Goal: Contribute content: Add original content to the website for others to see

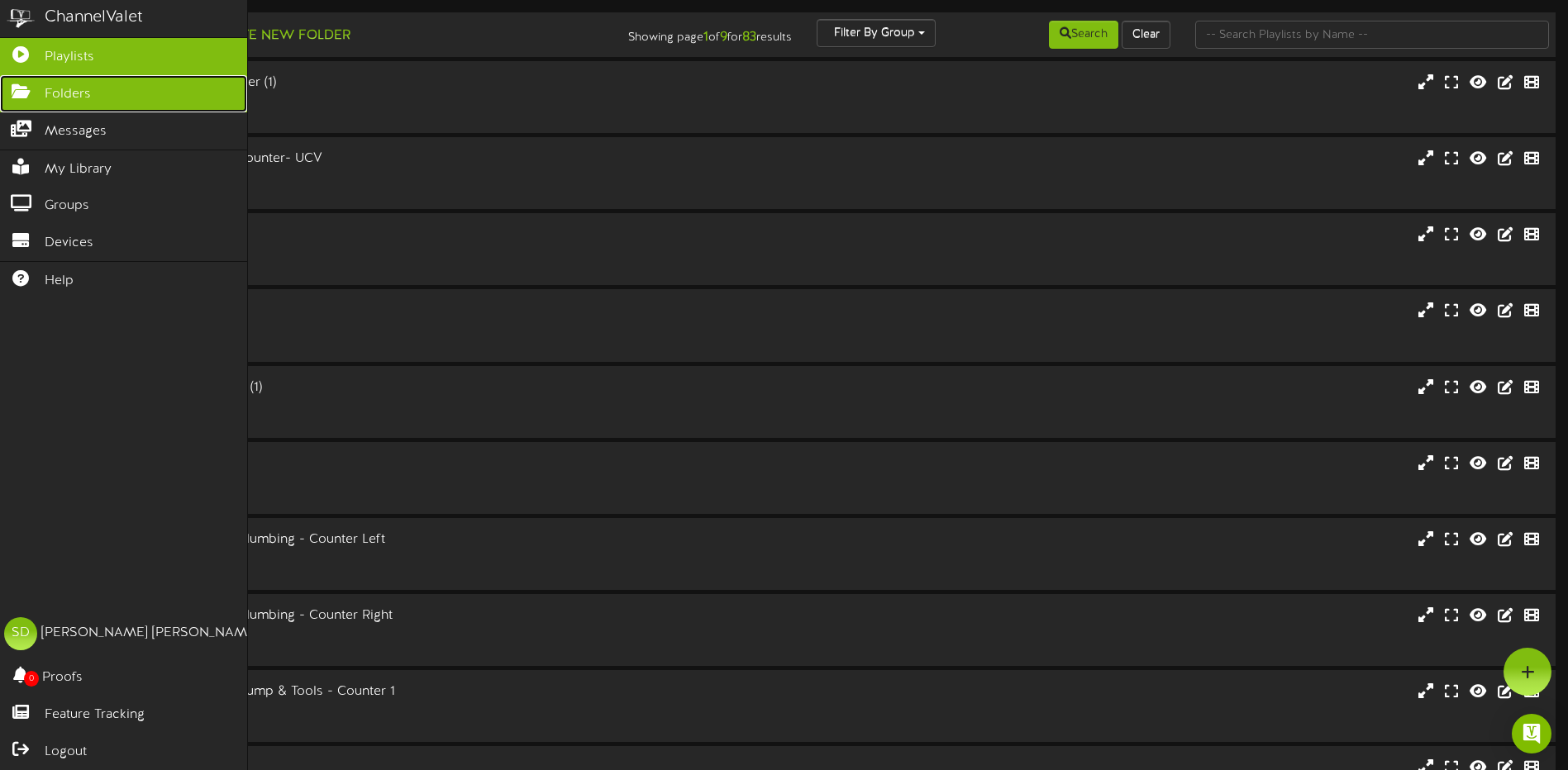
click at [79, 86] on span "Folders" at bounding box center [68, 94] width 47 height 19
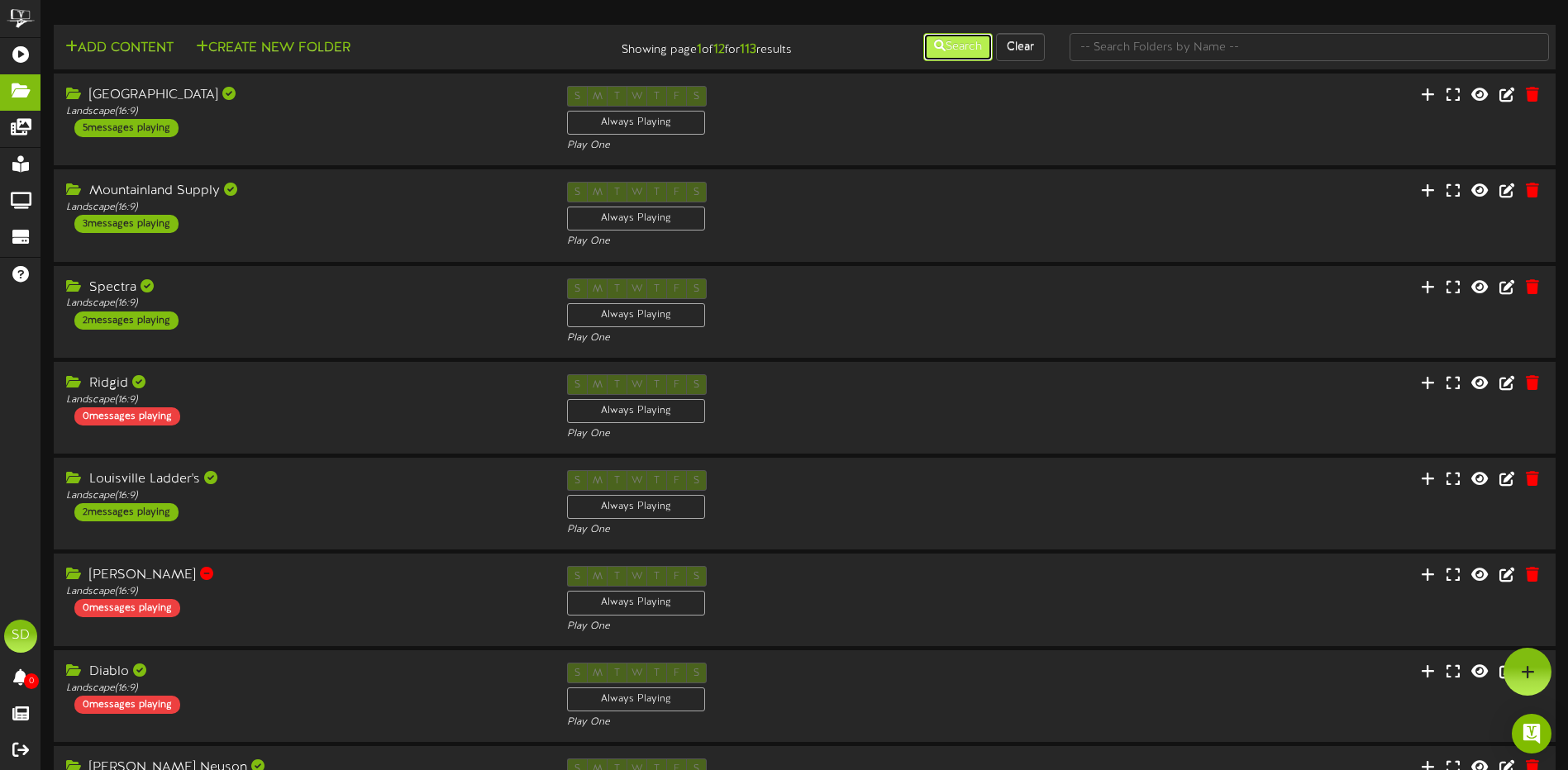
click at [963, 48] on button "Search" at bounding box center [958, 47] width 70 height 28
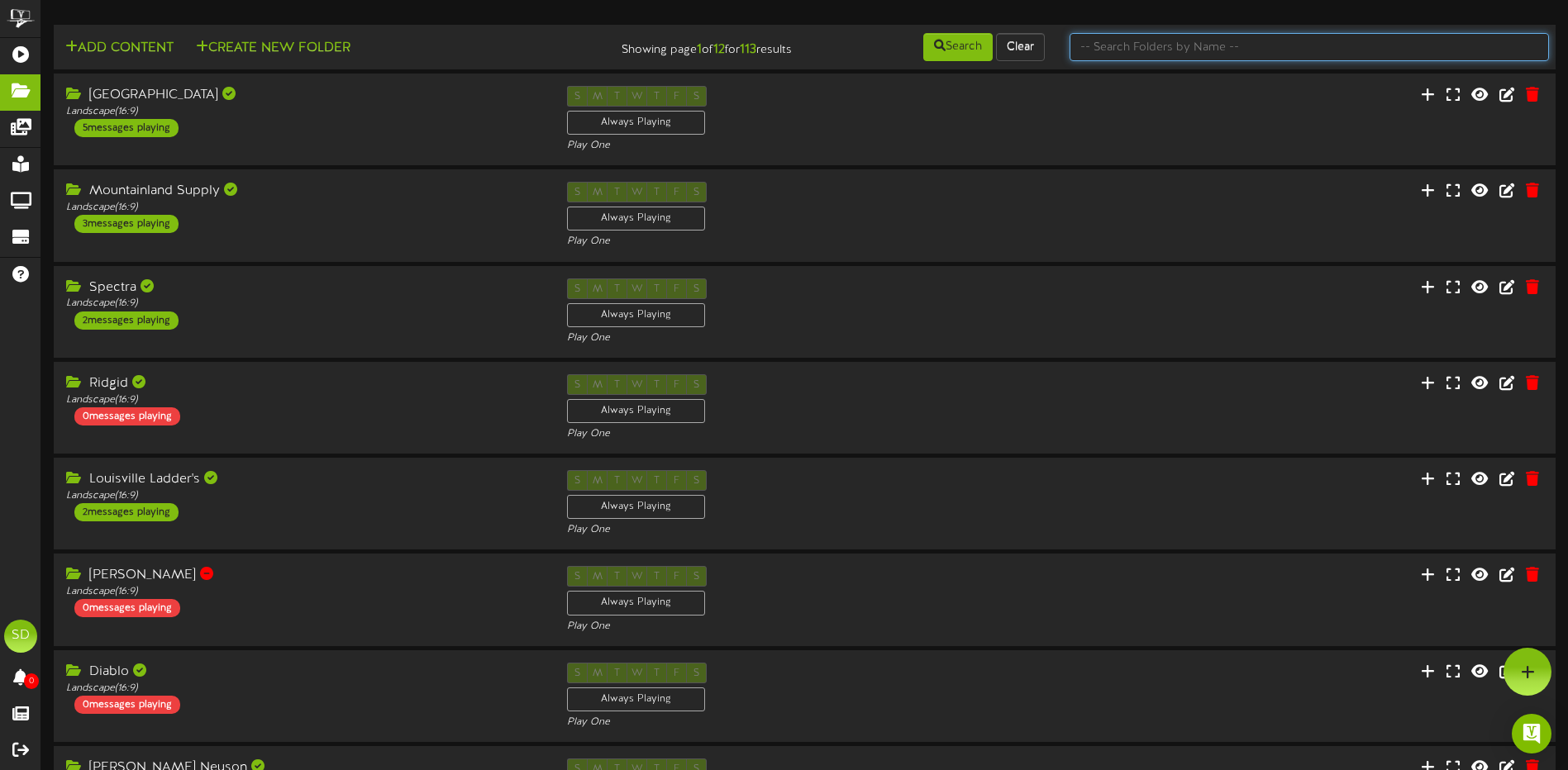
click at [1111, 46] on input "text" at bounding box center [1309, 47] width 480 height 28
type input "wichita"
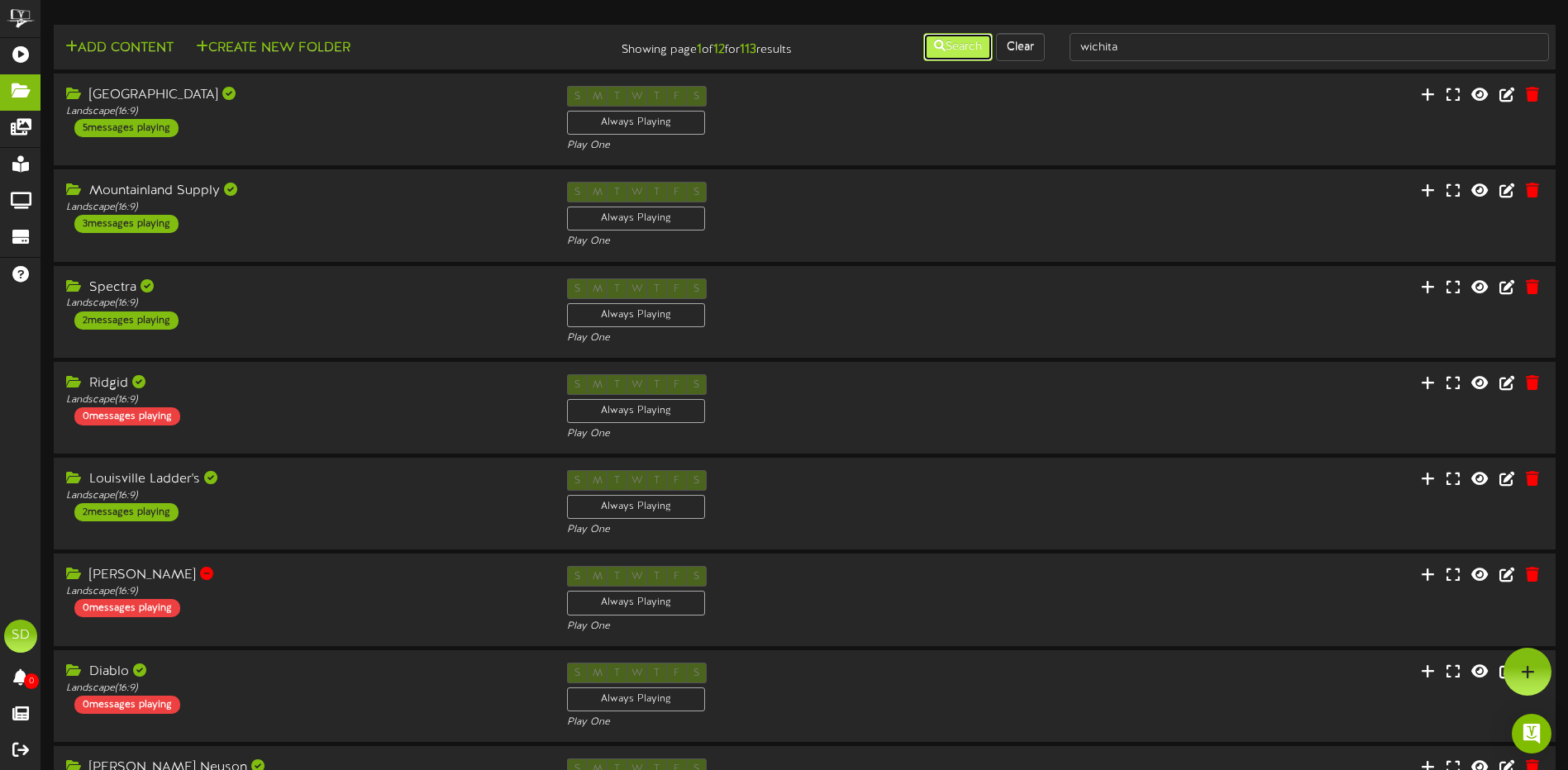
click at [955, 51] on button "Search" at bounding box center [958, 47] width 70 height 28
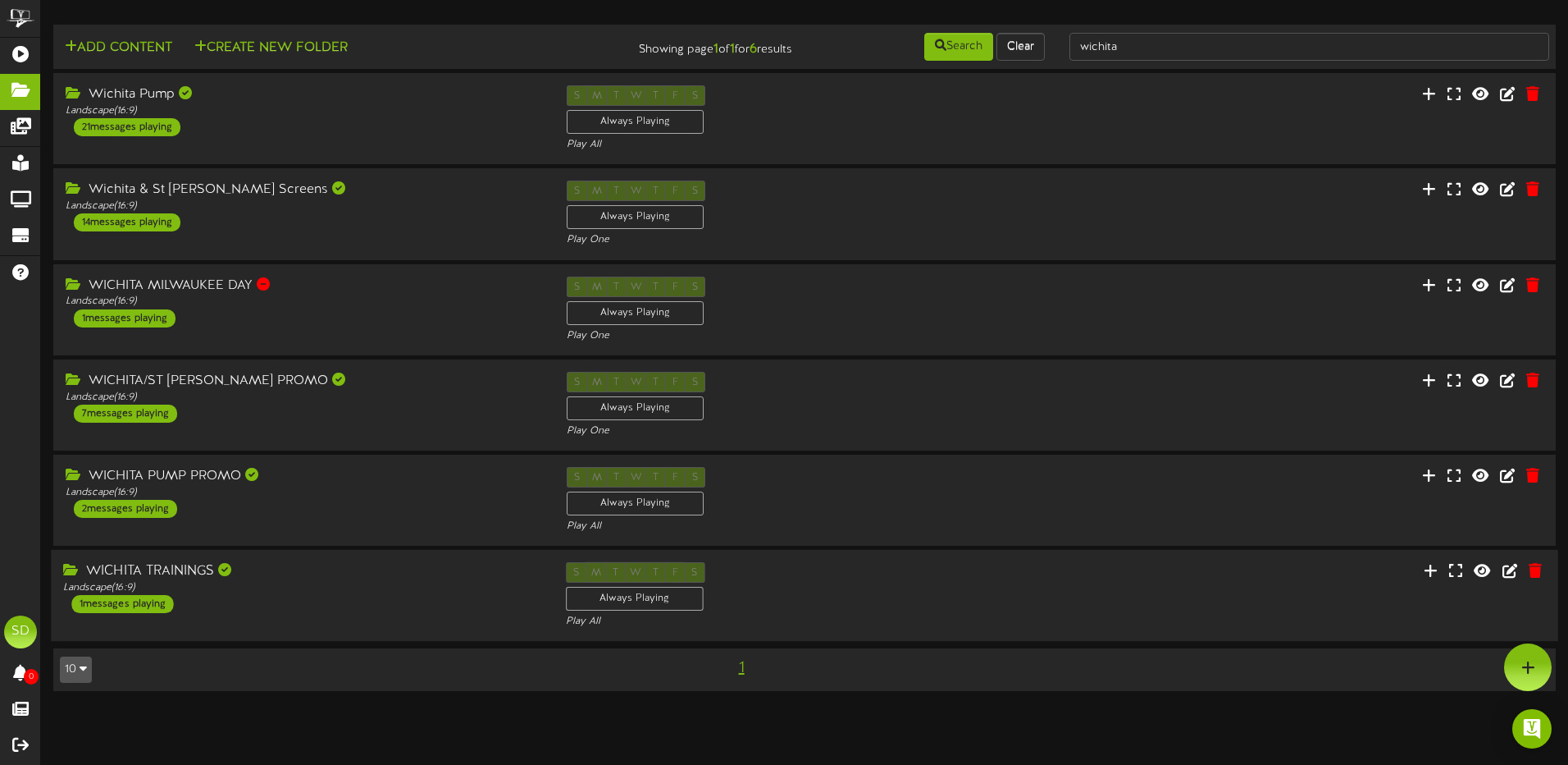
click at [466, 613] on div "WICHITA TRAININGS Landscape ( 16:9 ) 1 messages playing" at bounding box center [301, 587] width 502 height 51
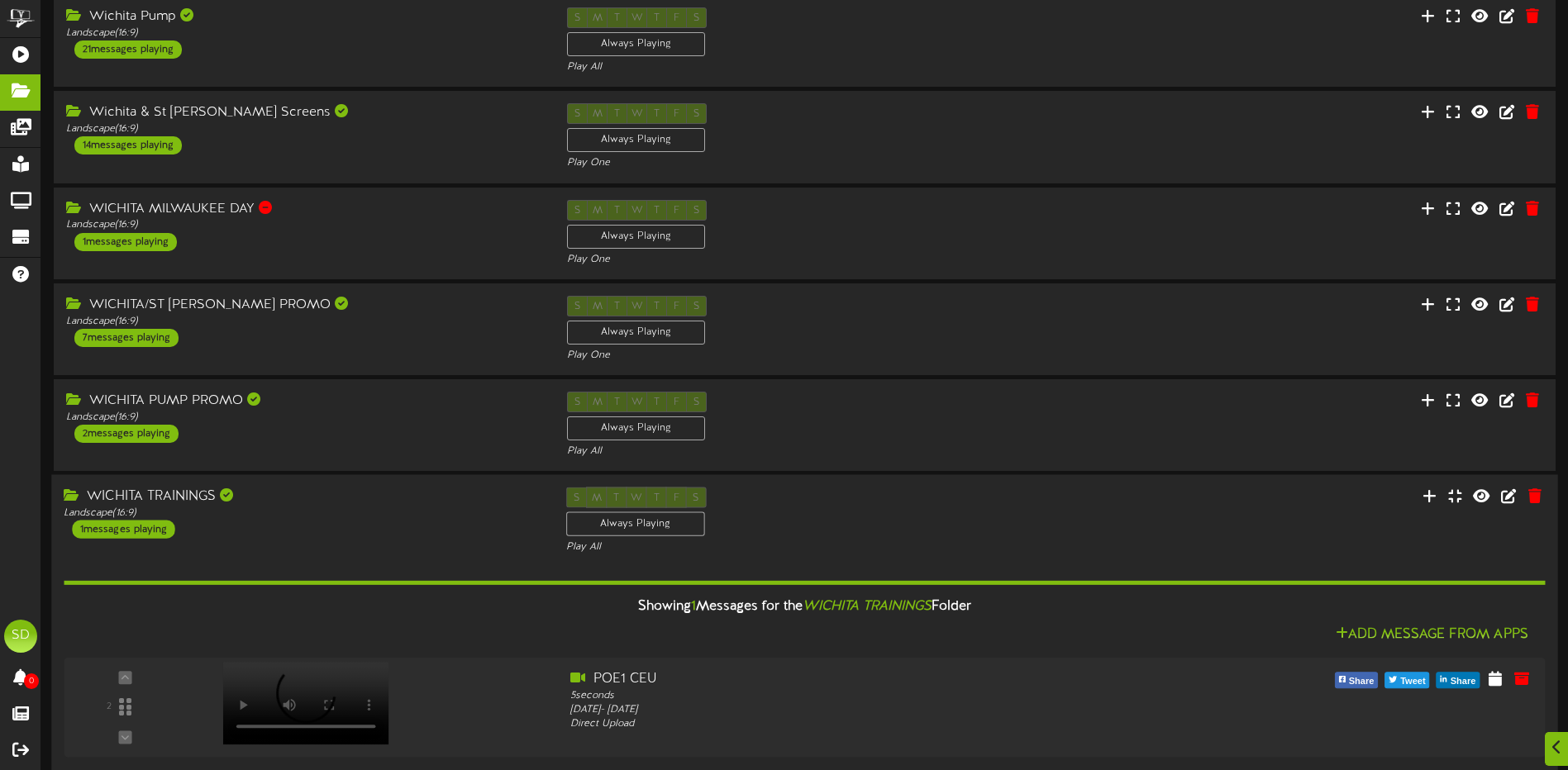
scroll to position [152, 0]
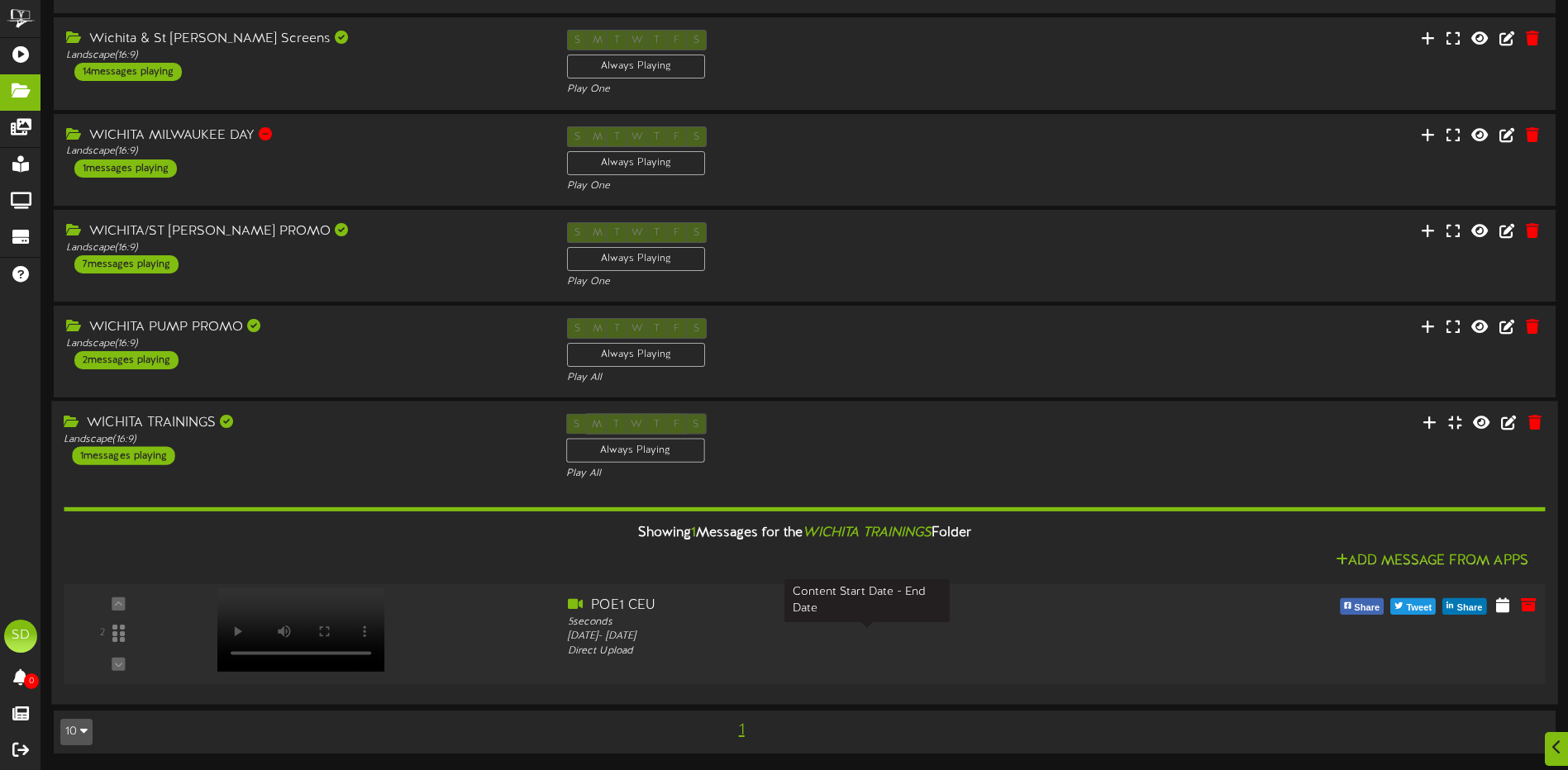
click at [607, 641] on div "[DATE] - [DATE]" at bounding box center [867, 637] width 598 height 14
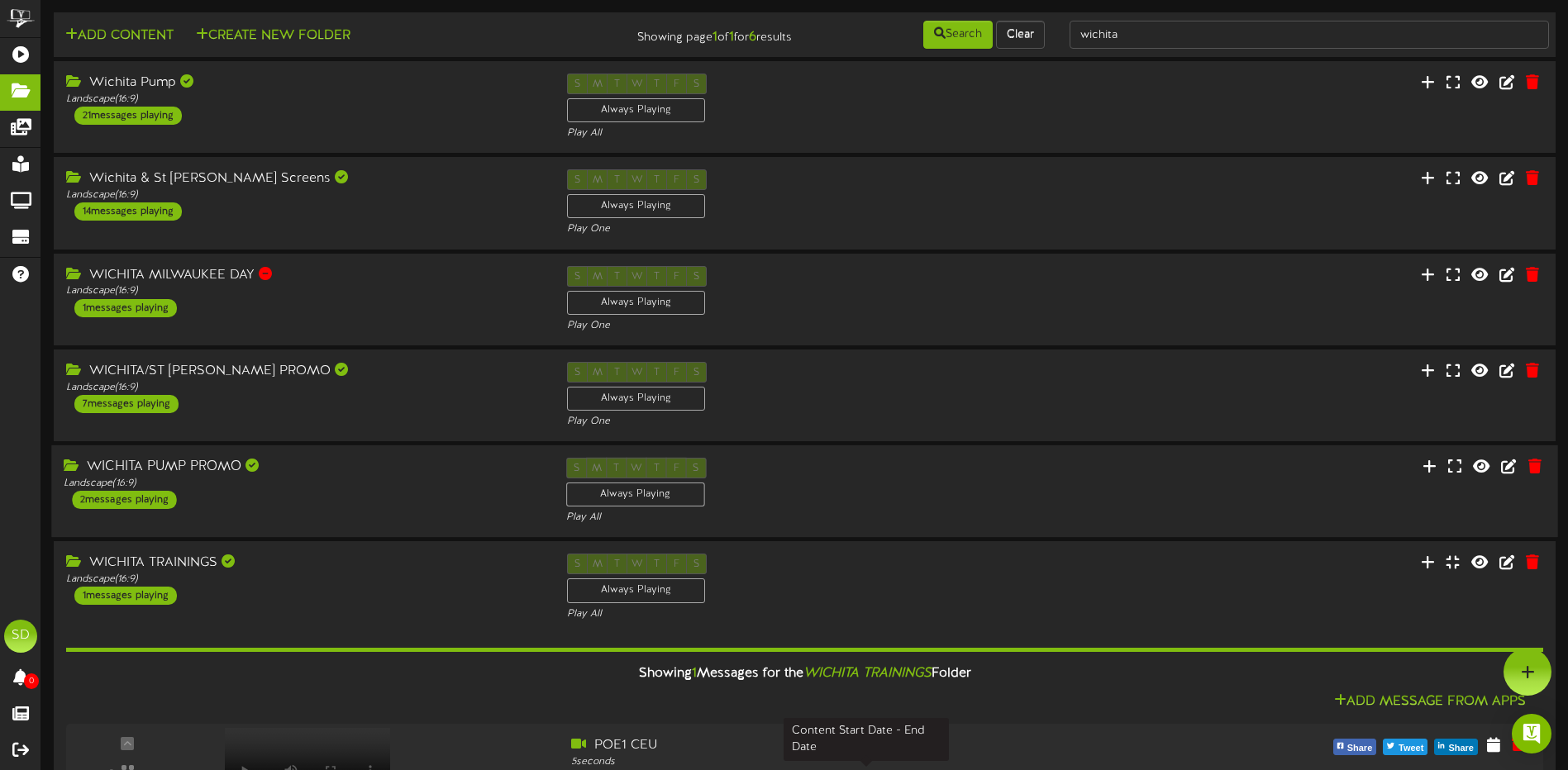
scroll to position [0, 0]
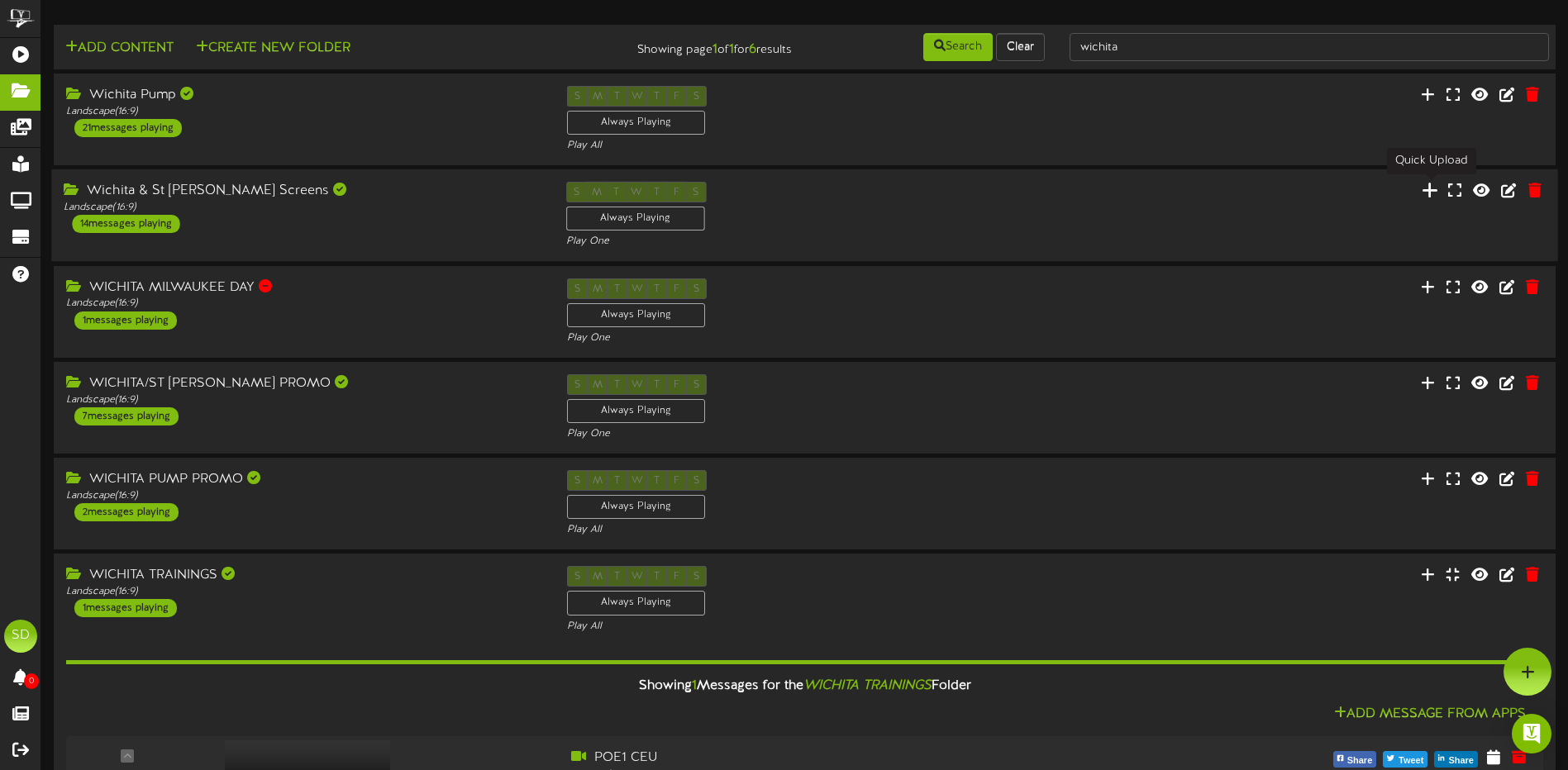
click at [1434, 194] on icon at bounding box center [1430, 190] width 17 height 19
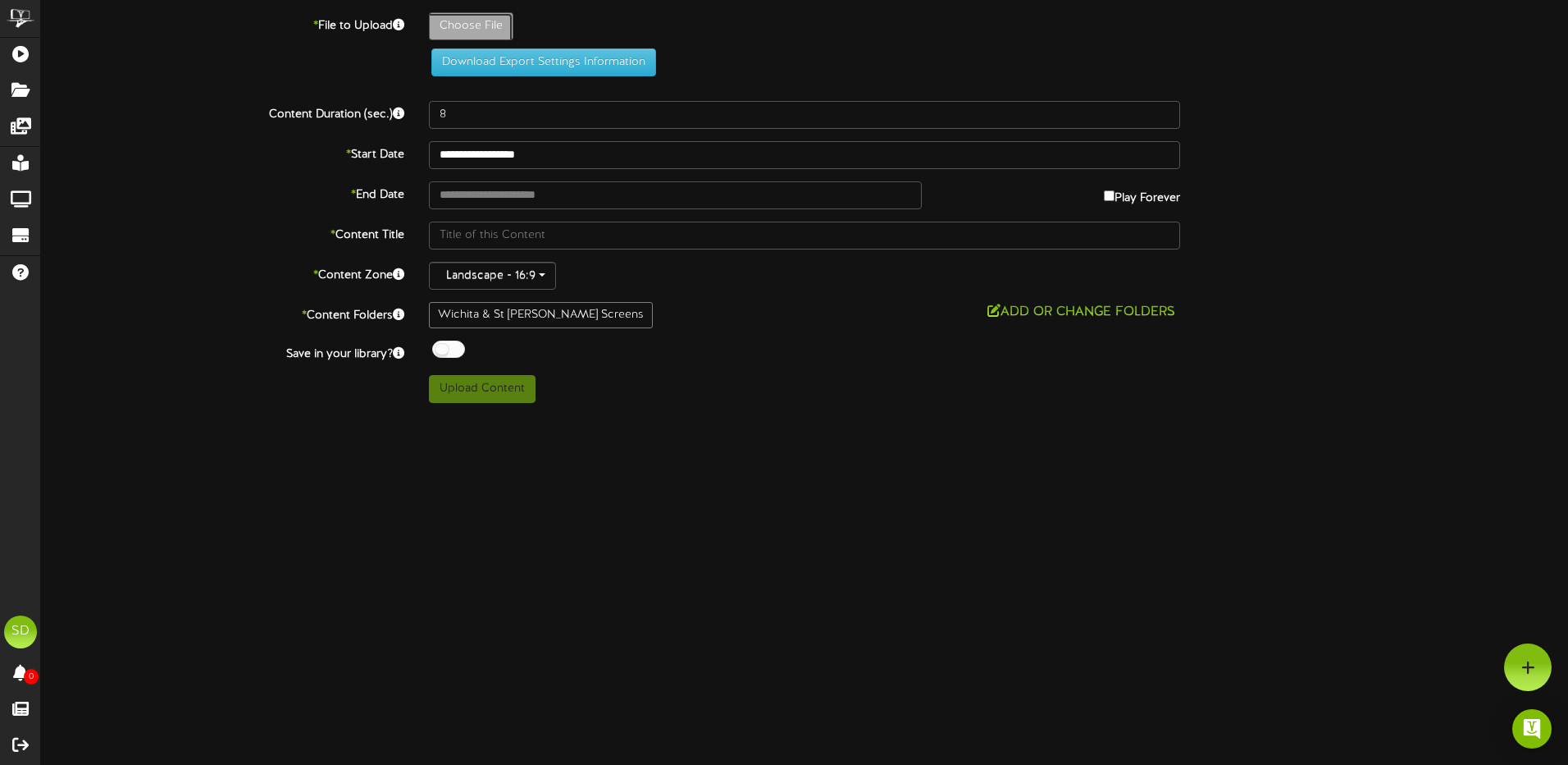
type input "**********"
type input "BuiltToBeTheBest-Football"
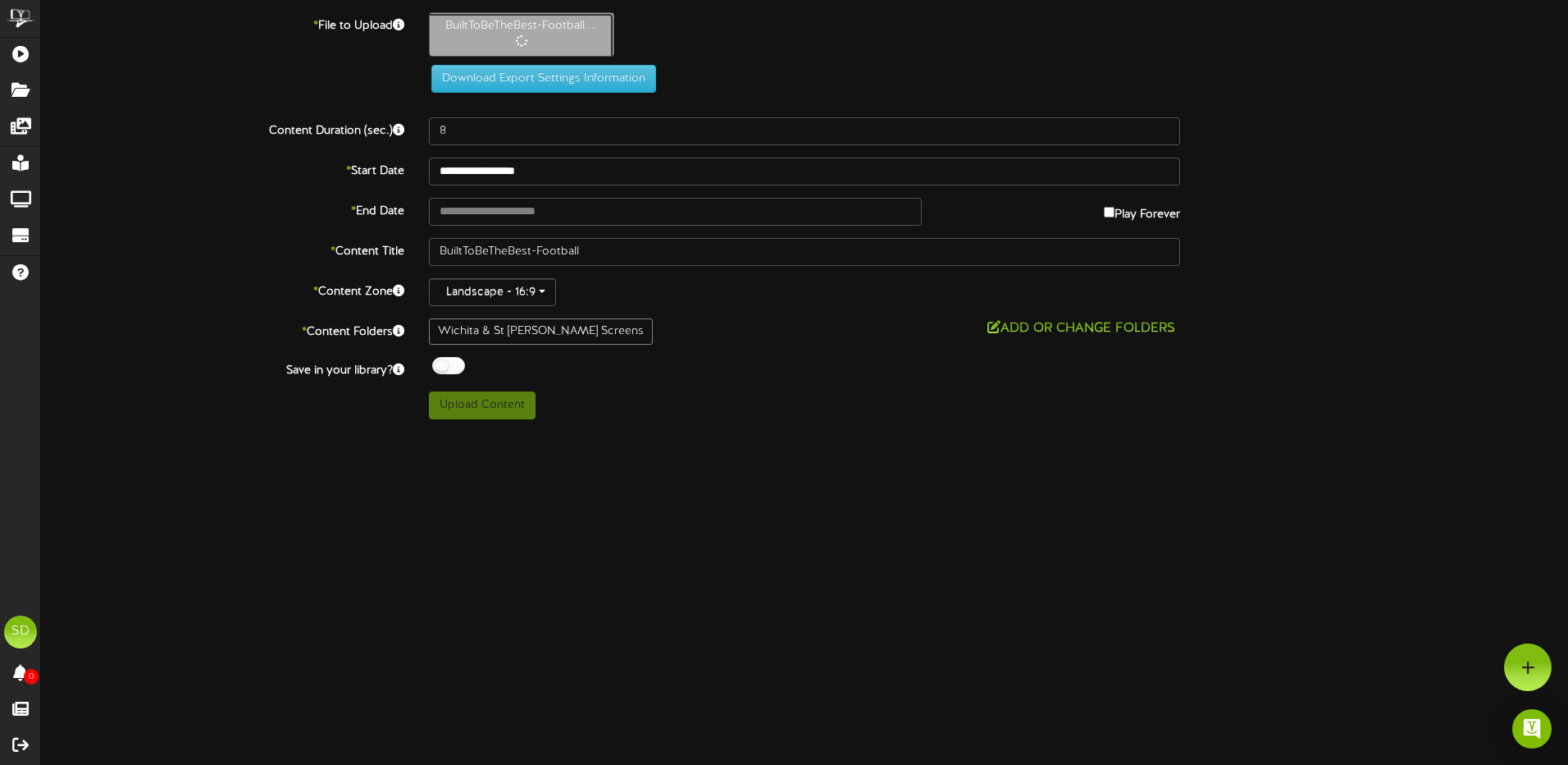
type input "30"
click at [453, 367] on div at bounding box center [448, 365] width 32 height 18
type input "**********"
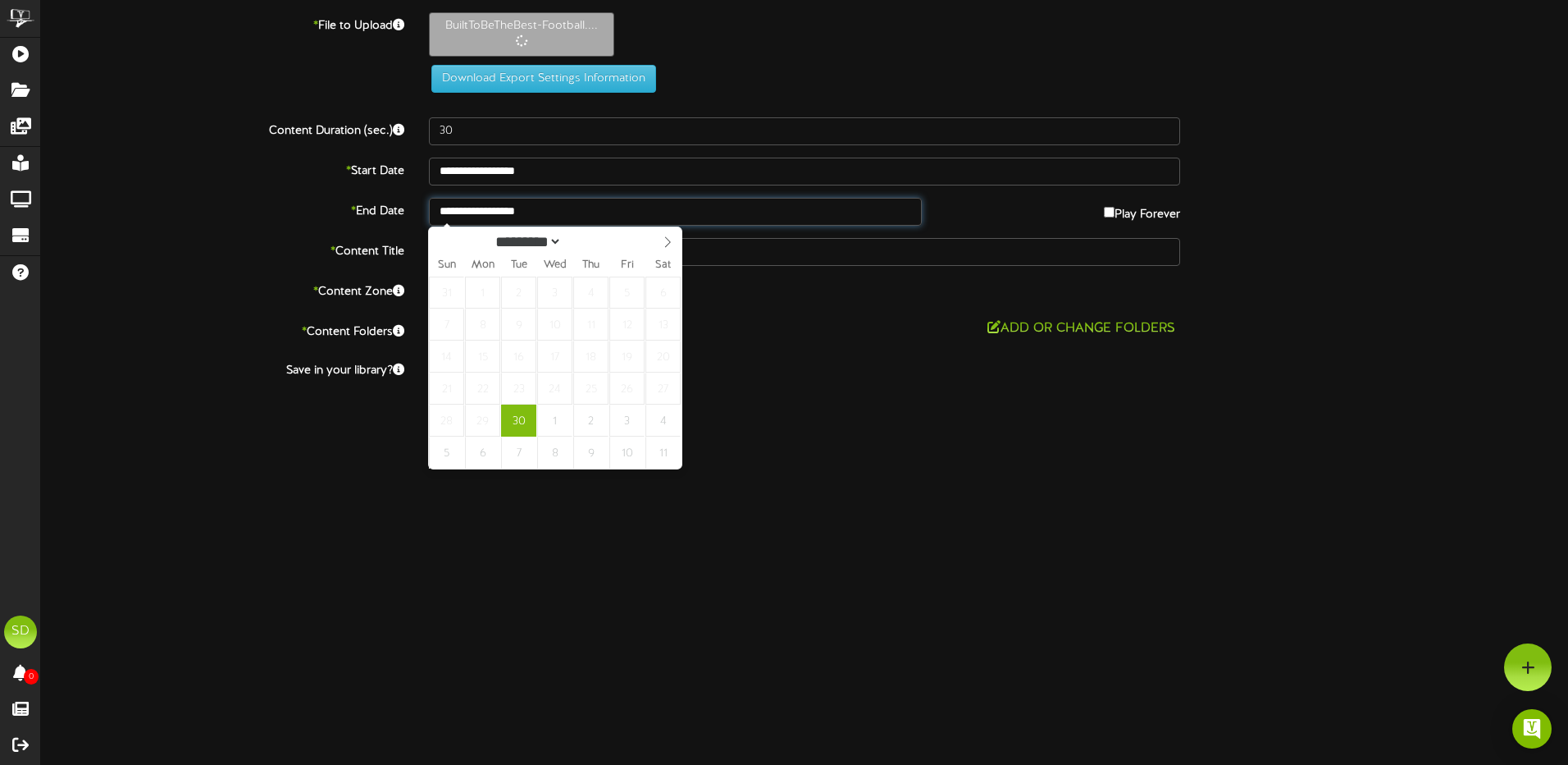
click at [569, 208] on input "**********" at bounding box center [675, 212] width 493 height 28
select select "*"
click at [666, 244] on icon at bounding box center [668, 242] width 11 height 11
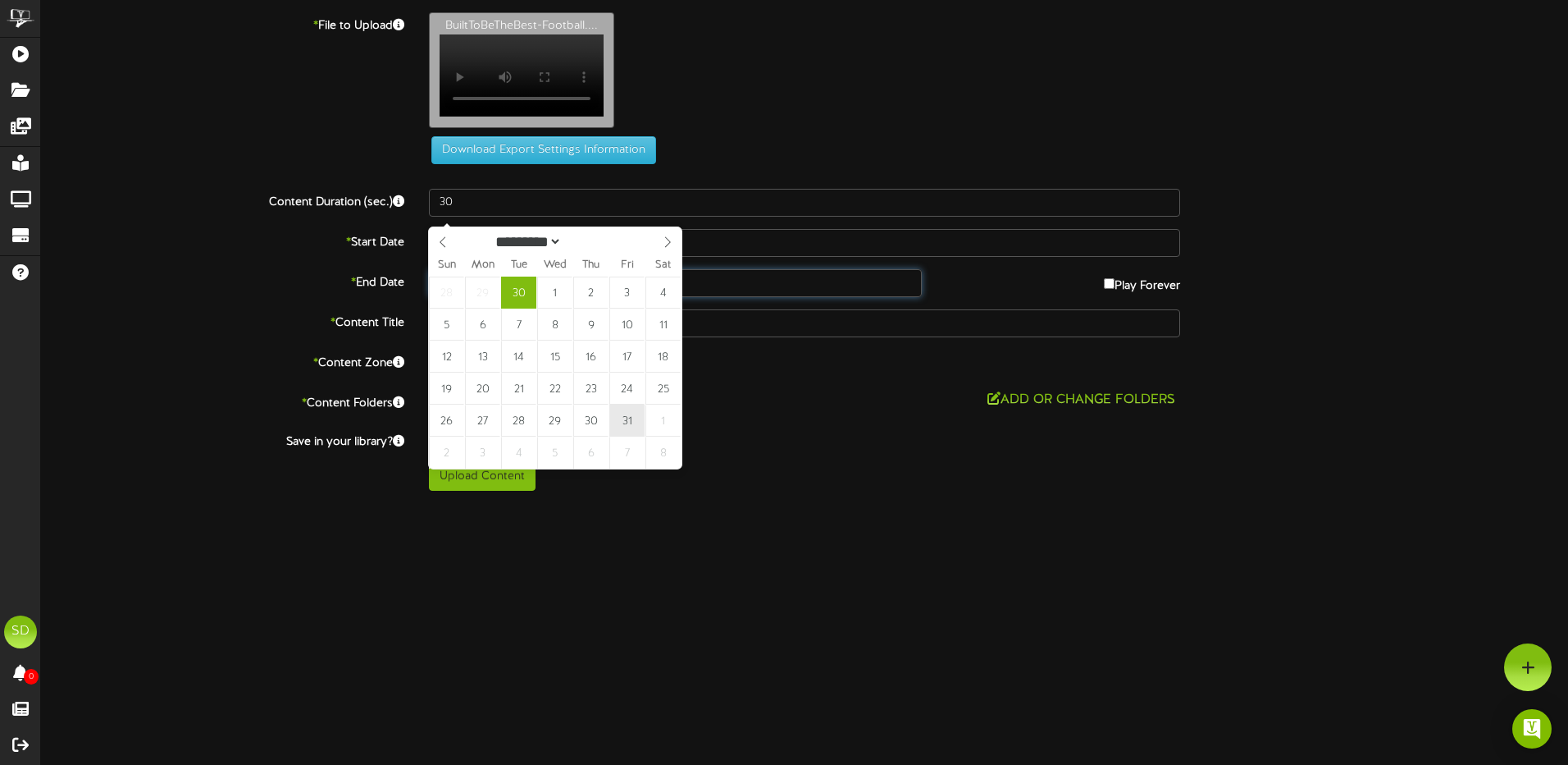
type input "**********"
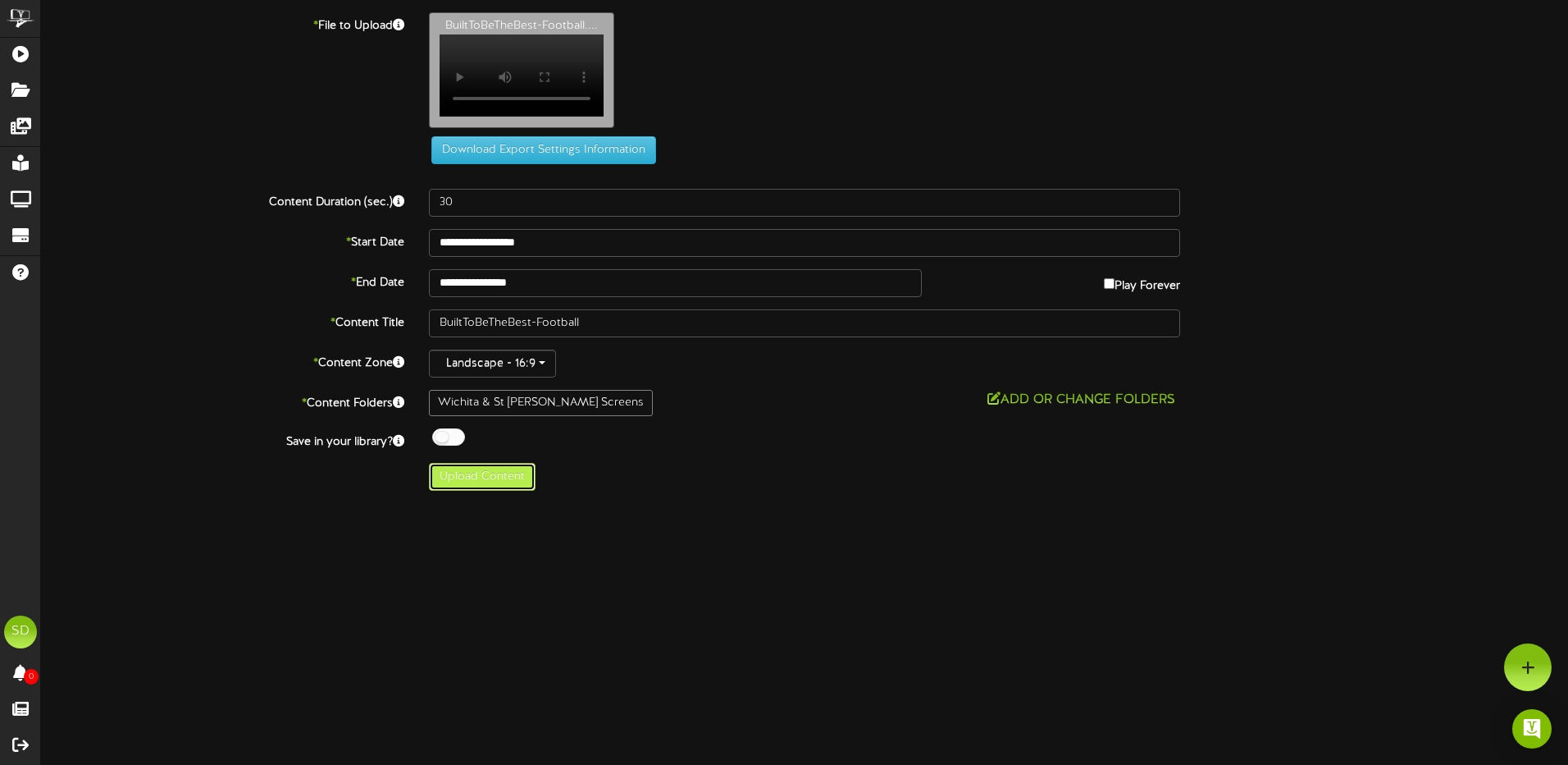
click at [484, 490] on button "Upload Content" at bounding box center [482, 476] width 106 height 28
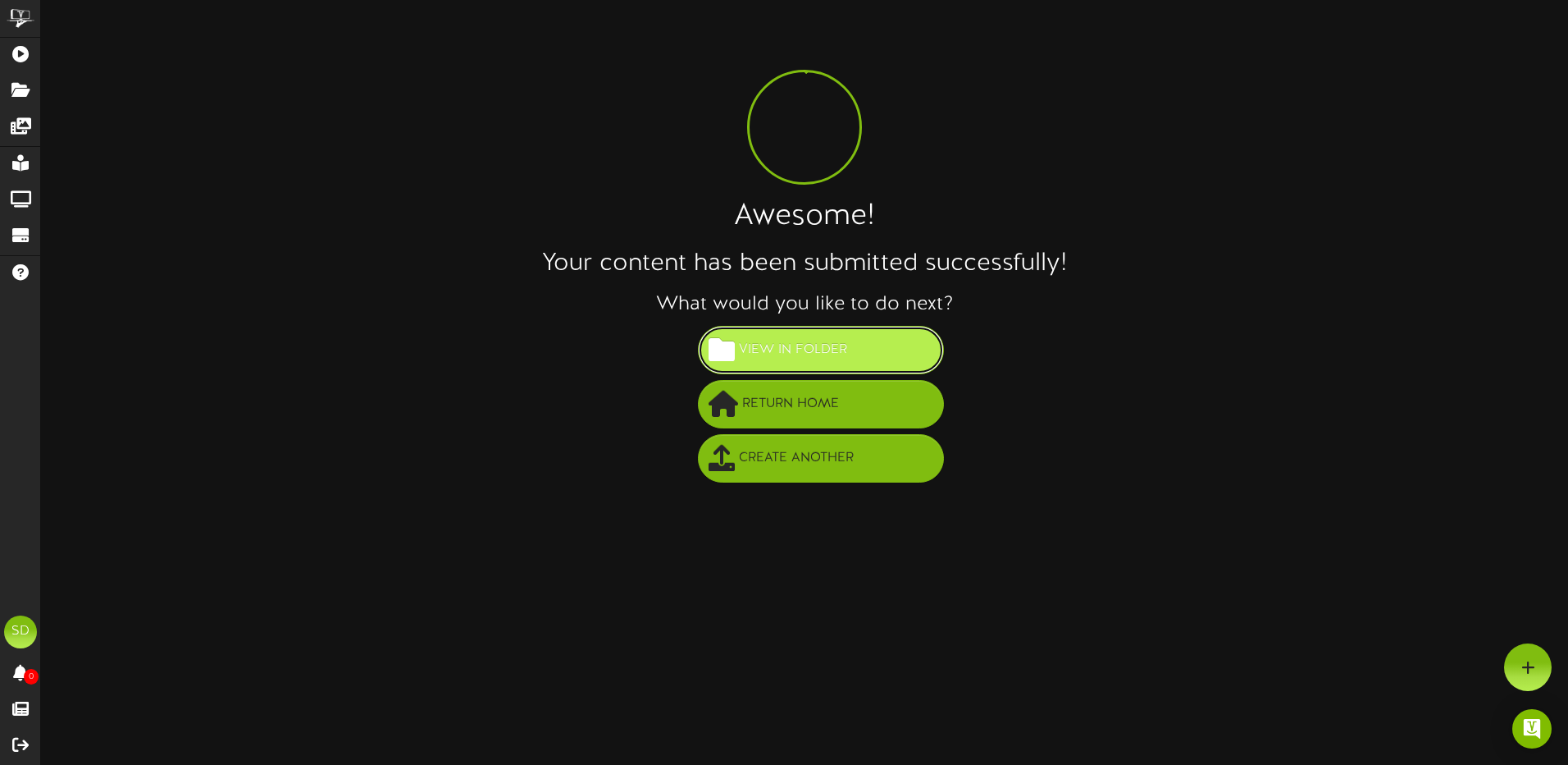
click at [834, 359] on span "View in Folder" at bounding box center [793, 350] width 116 height 27
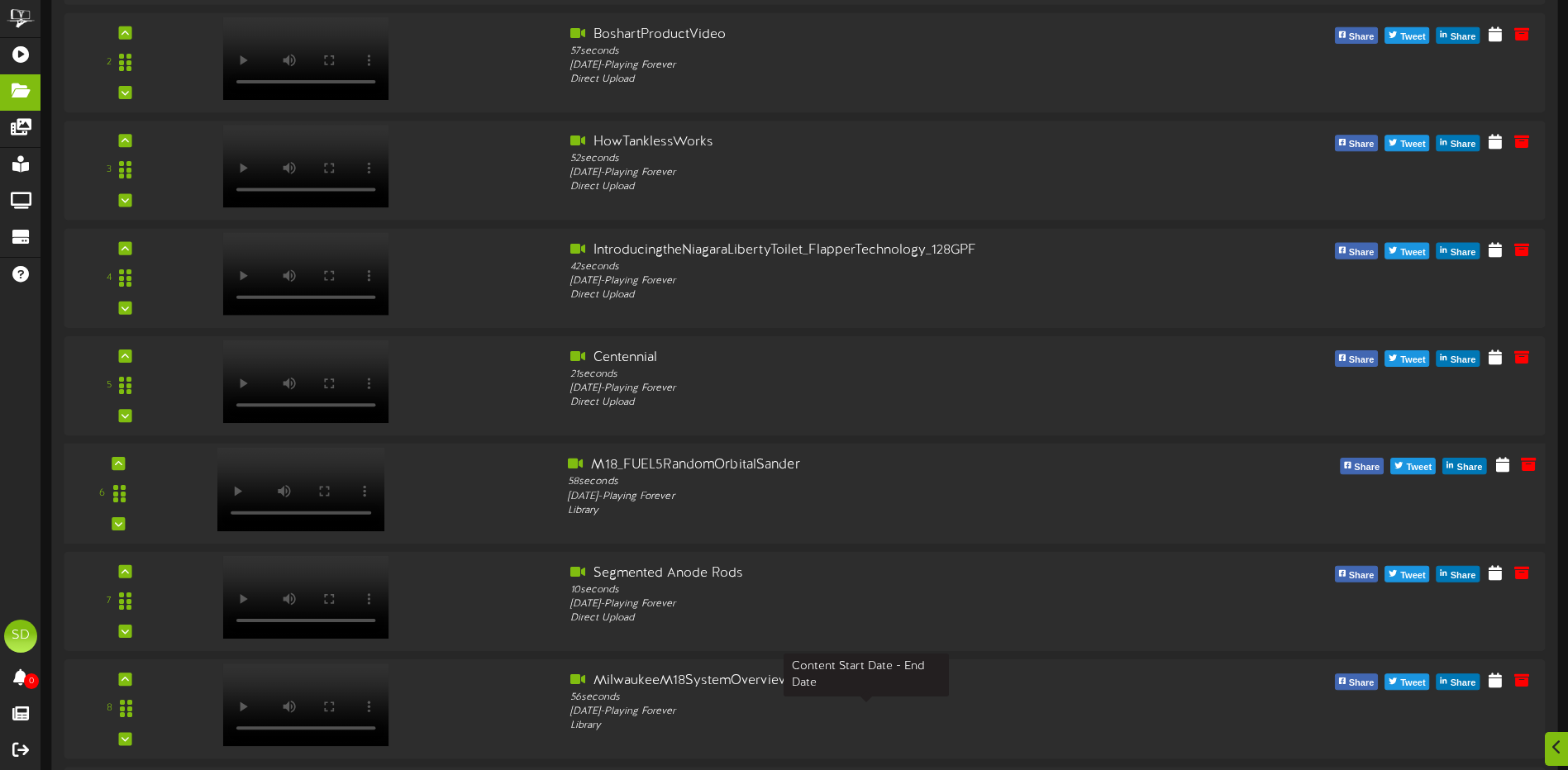
scroll to position [495, 0]
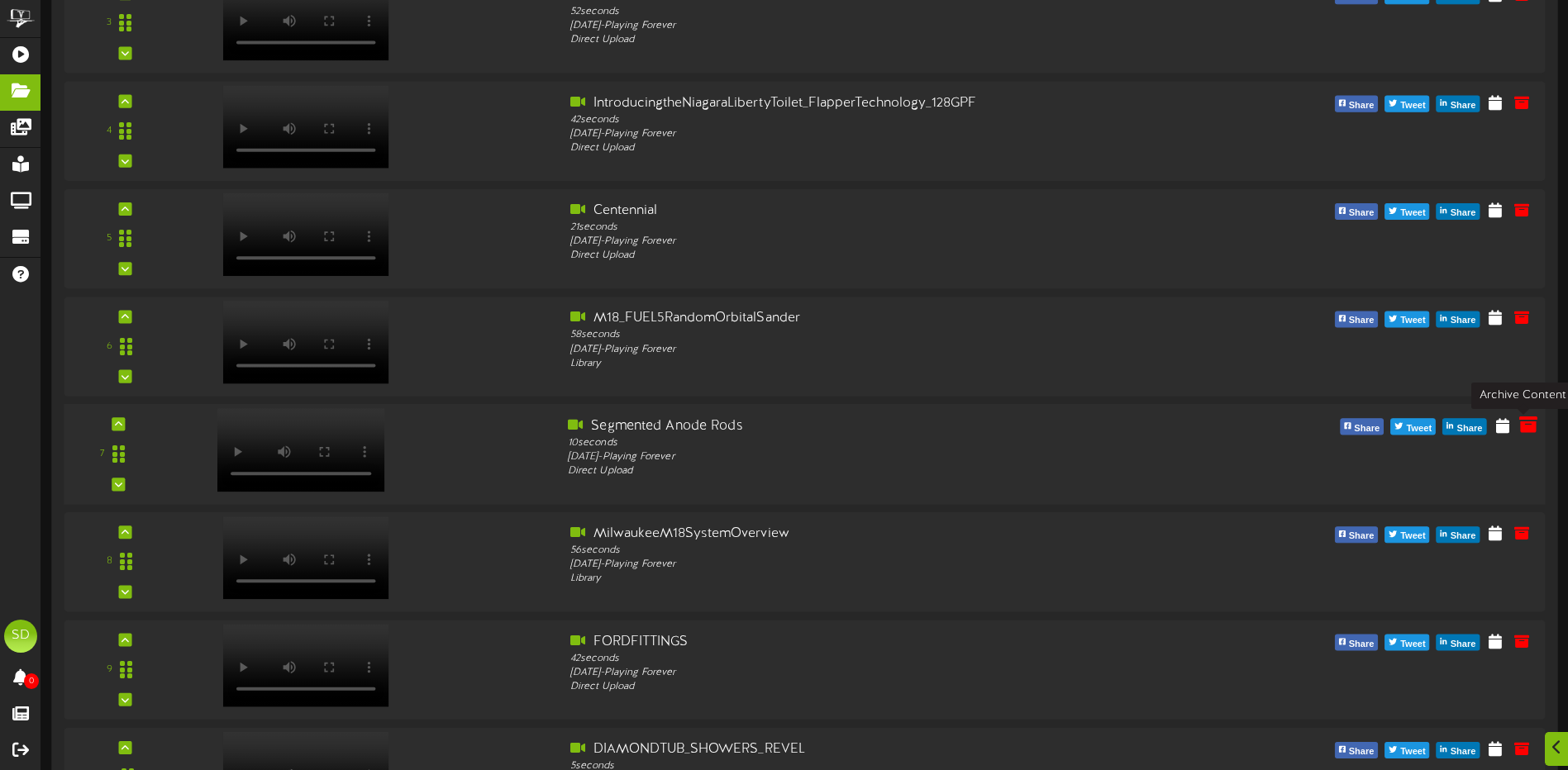
click at [1529, 430] on icon at bounding box center [1529, 425] width 19 height 19
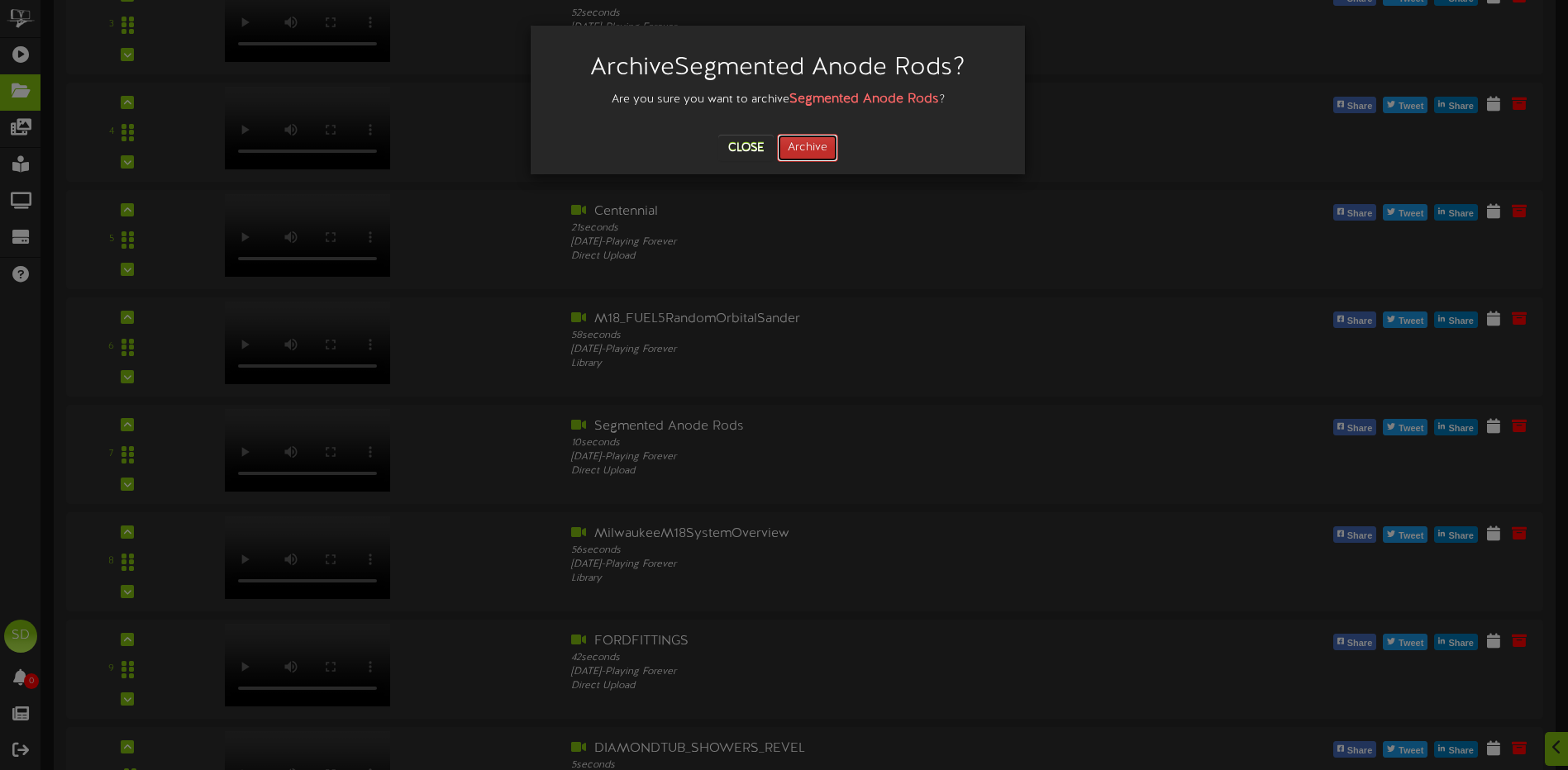
click at [799, 151] on button "Archive" at bounding box center [808, 148] width 61 height 28
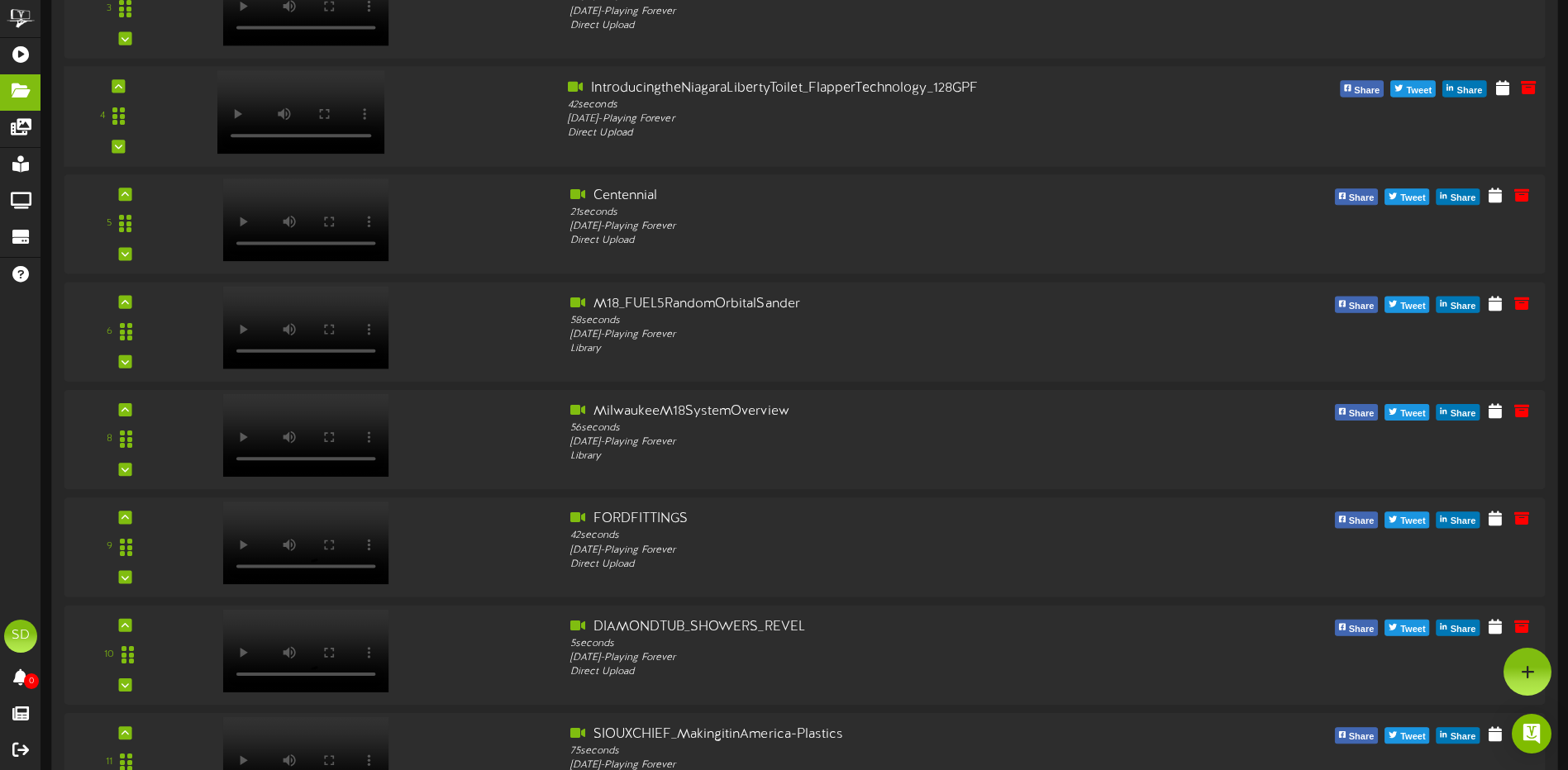
scroll to position [0, 0]
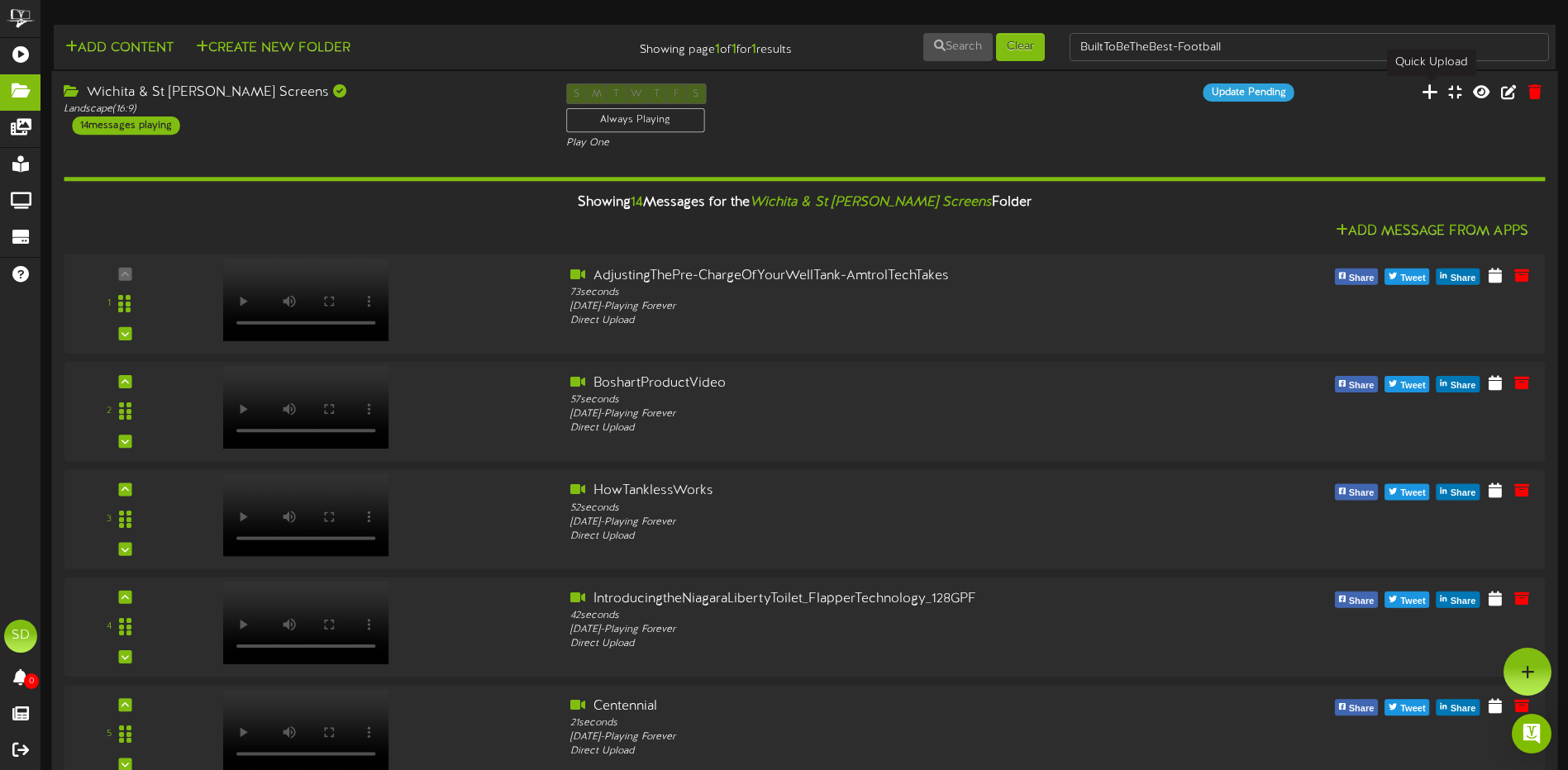
click at [1426, 96] on icon at bounding box center [1430, 92] width 17 height 19
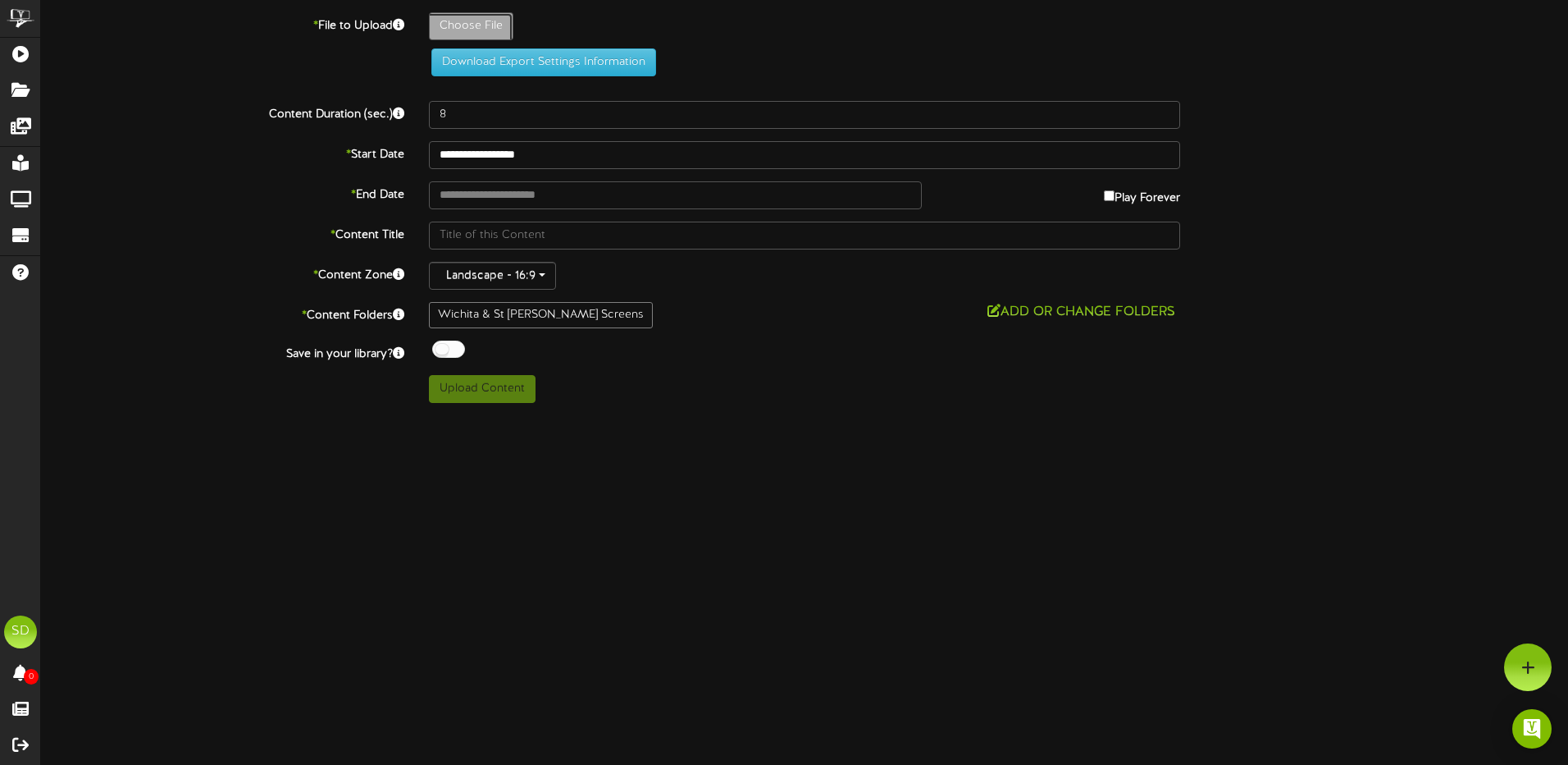
type input "**********"
type input "LIBERT1HPPROVORE"
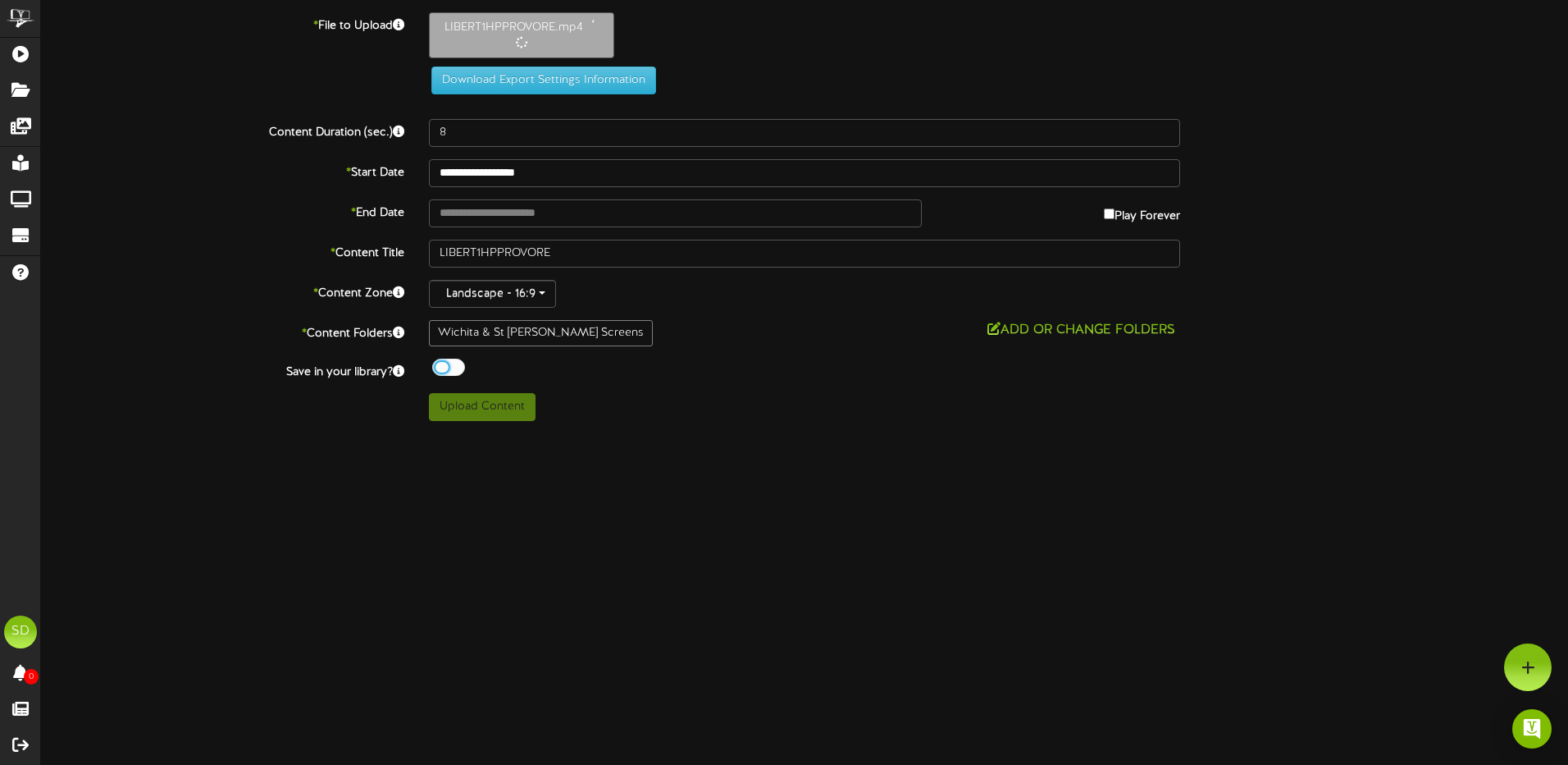
click at [455, 366] on div at bounding box center [448, 367] width 32 height 18
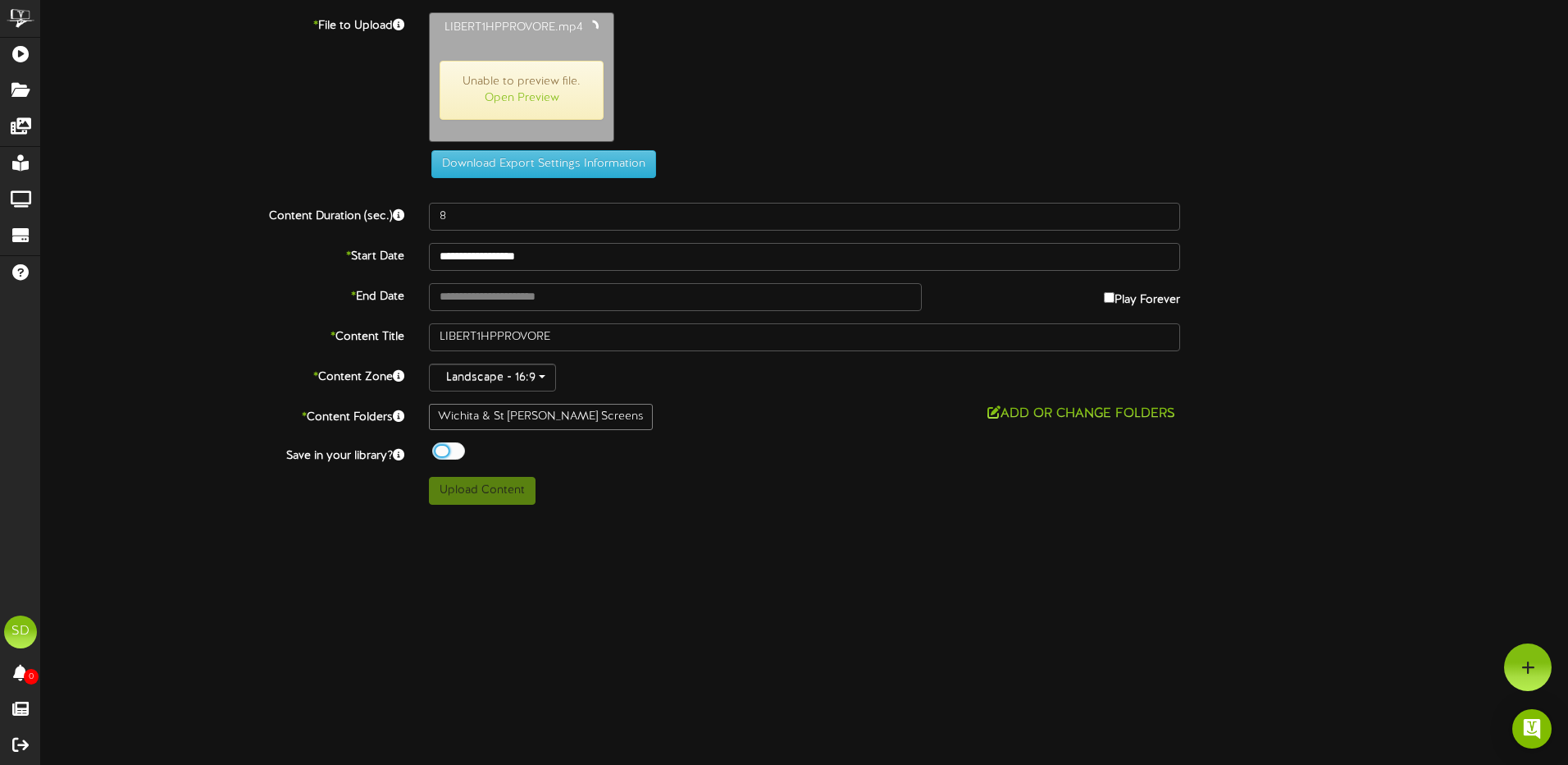
click at [447, 451] on div at bounding box center [448, 450] width 32 height 18
click at [456, 448] on div at bounding box center [448, 450] width 32 height 18
type input "79"
click at [475, 495] on button "Upload Content" at bounding box center [482, 489] width 106 height 28
type input "**********"
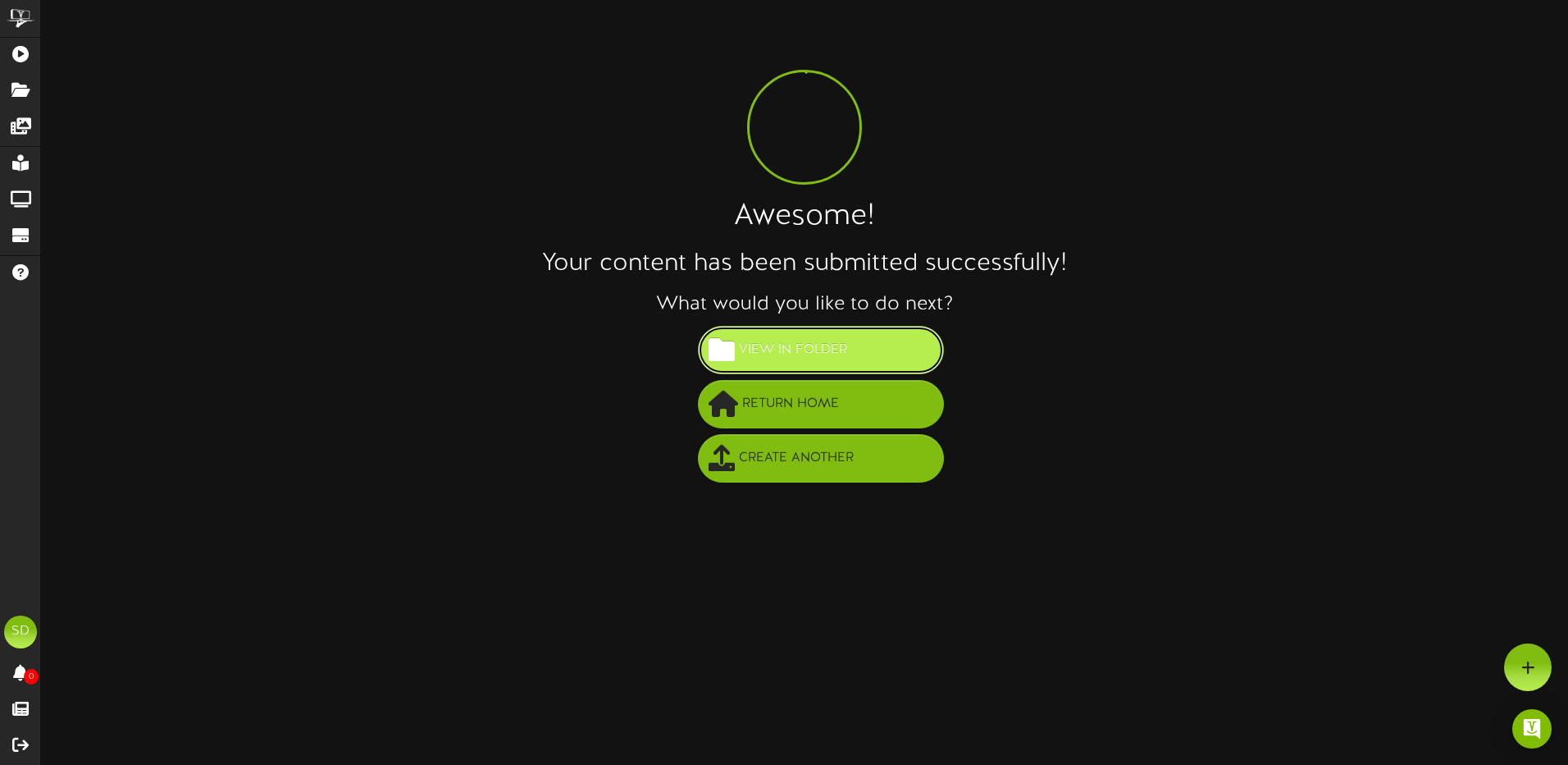
click at [827, 353] on span "View in Folder" at bounding box center [793, 350] width 116 height 27
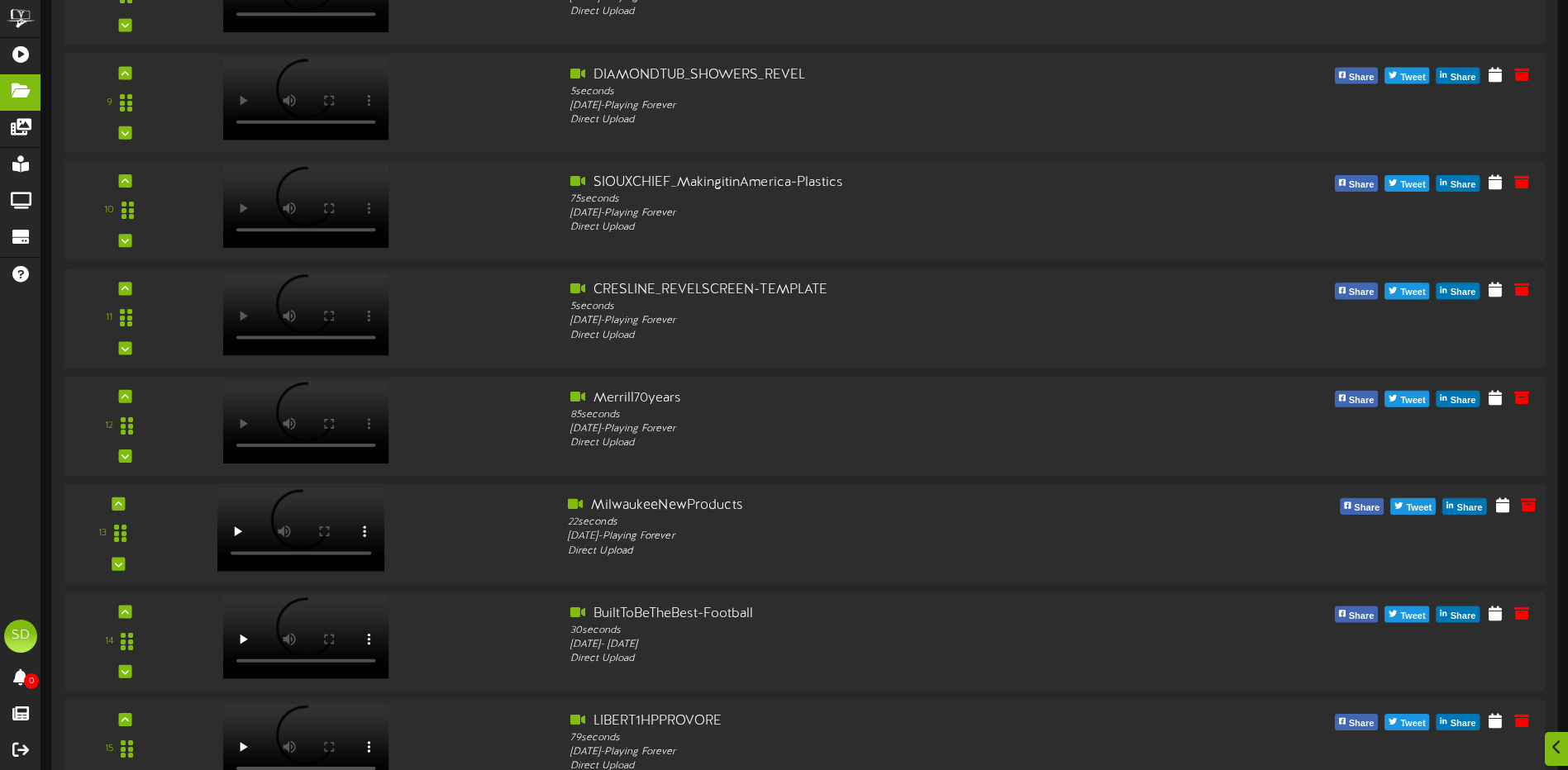
scroll to position [1114, 0]
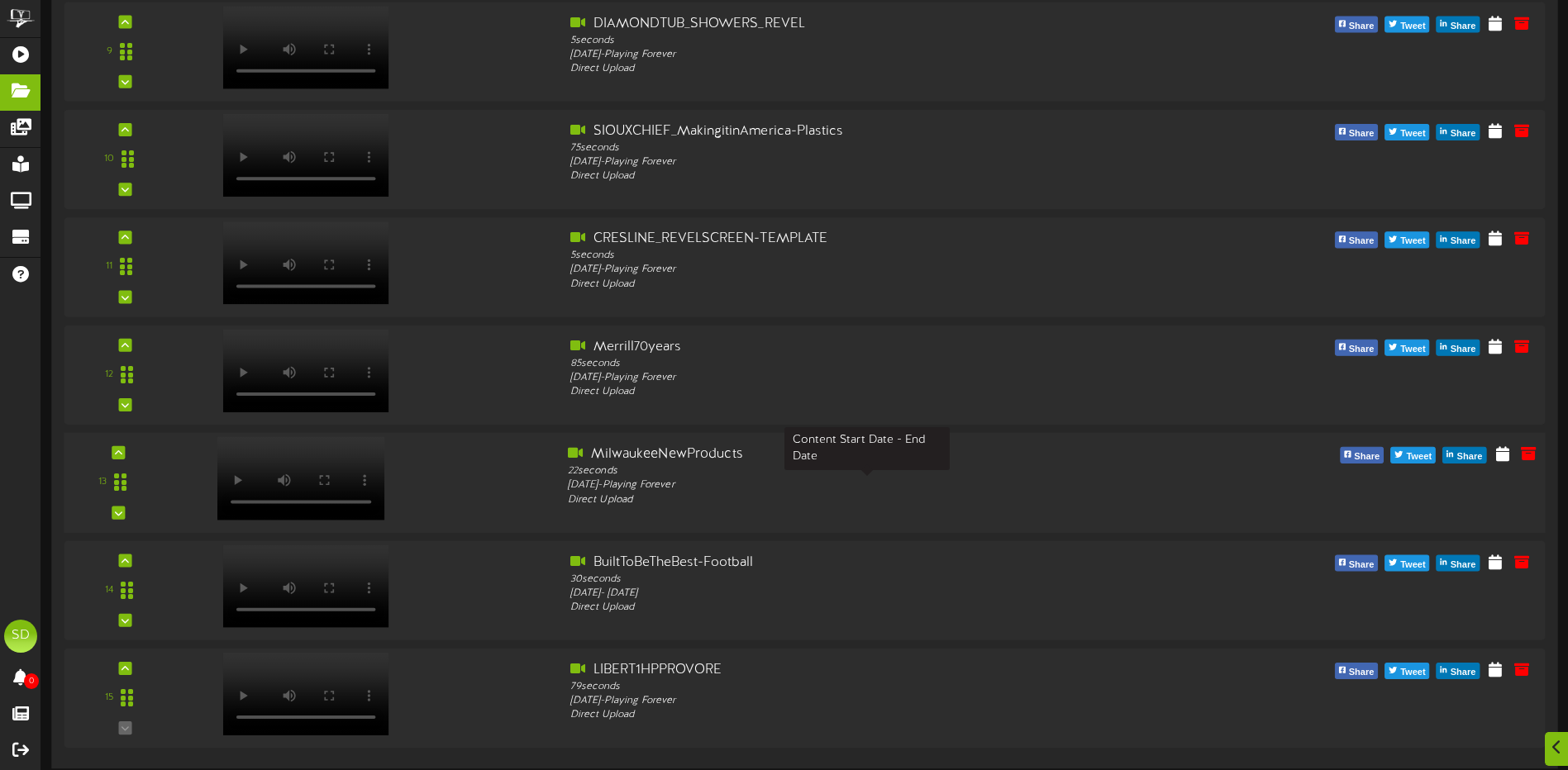
click at [628, 482] on div "[DATE] - Playing Forever" at bounding box center [867, 485] width 598 height 14
click at [1502, 355] on icon at bounding box center [1502, 345] width 16 height 19
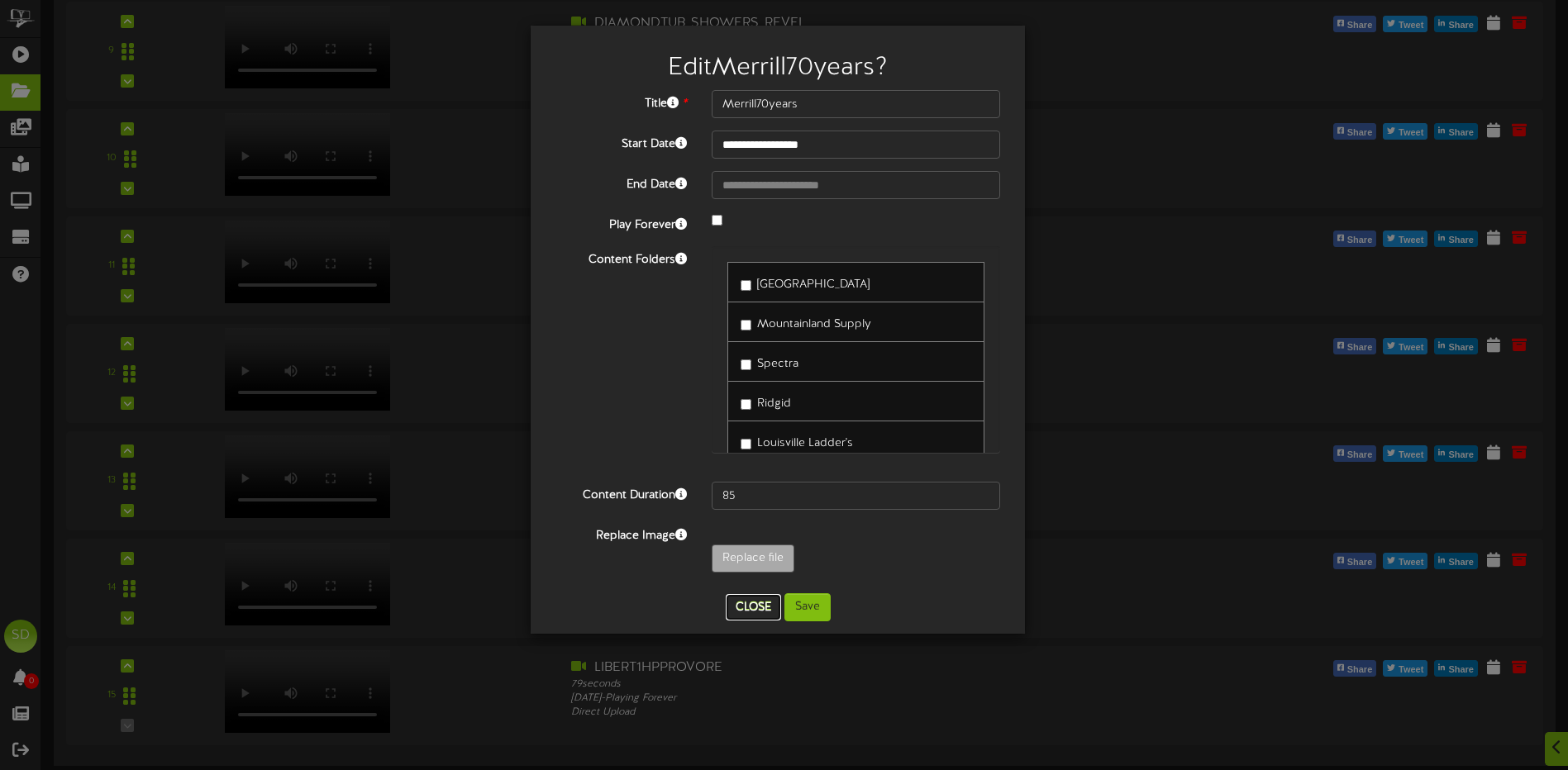
click at [752, 612] on button "Close" at bounding box center [753, 607] width 55 height 26
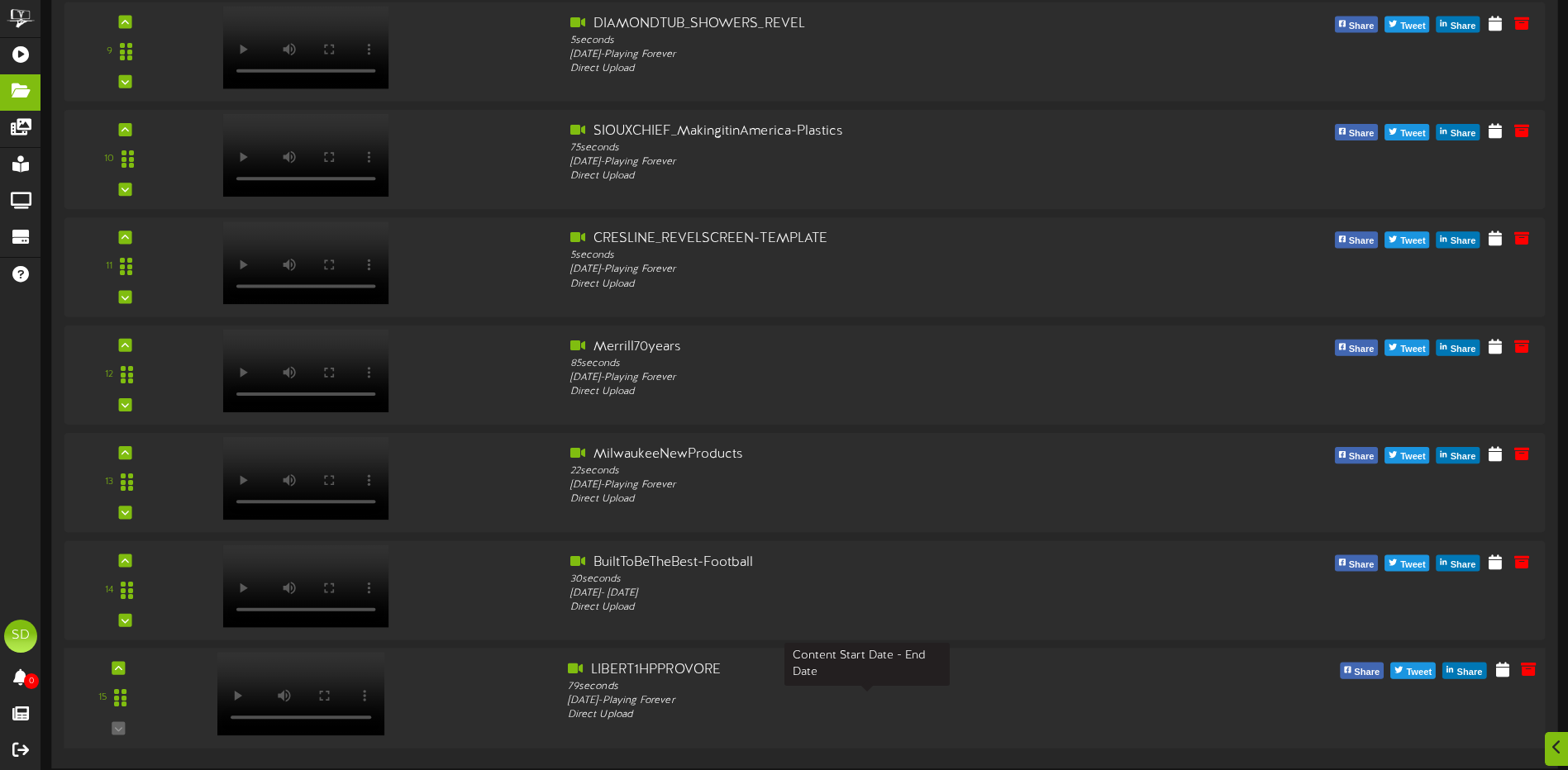
click at [584, 703] on div "[DATE] - Playing Forever" at bounding box center [867, 700] width 598 height 14
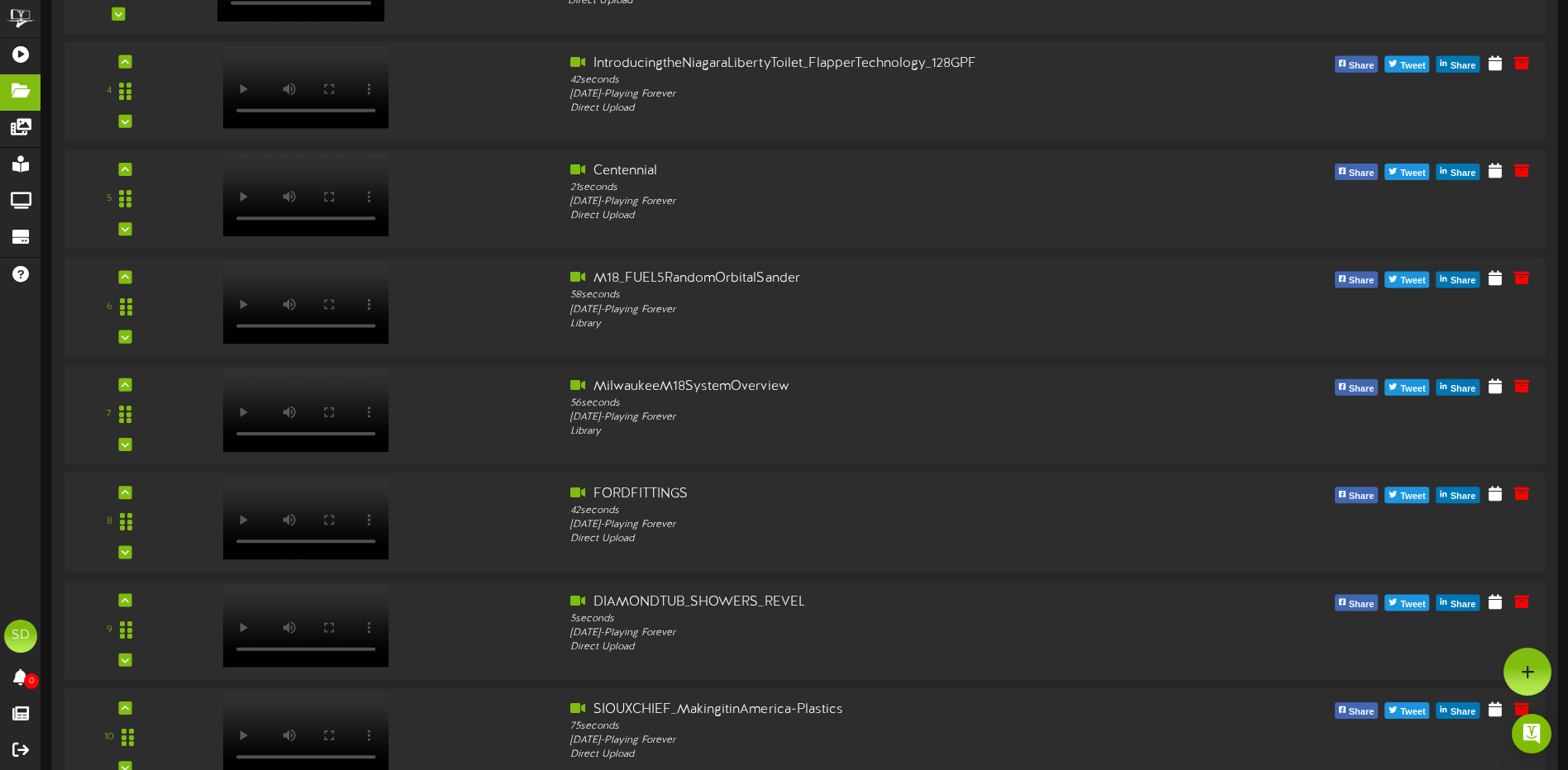
scroll to position [0, 0]
